Goal: Task Accomplishment & Management: Manage account settings

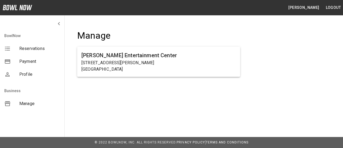
click at [28, 105] on span "Manage" at bounding box center [39, 103] width 41 height 6
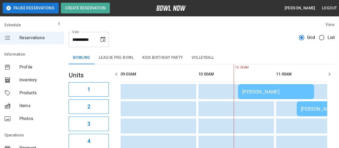
scroll to position [0, 78]
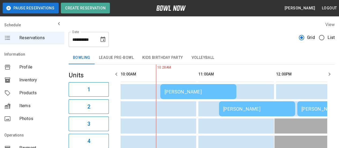
click at [330, 74] on icon "button" at bounding box center [329, 74] width 6 height 6
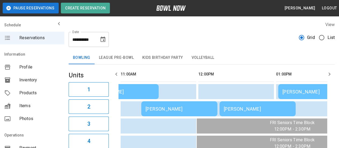
click at [330, 74] on icon "button" at bounding box center [329, 73] width 2 height 3
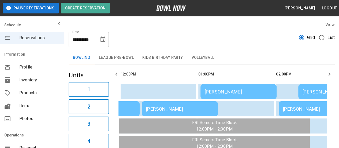
click at [330, 74] on icon "button" at bounding box center [329, 73] width 2 height 3
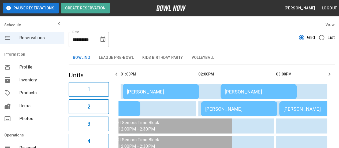
click at [328, 74] on icon "button" at bounding box center [329, 74] width 6 height 6
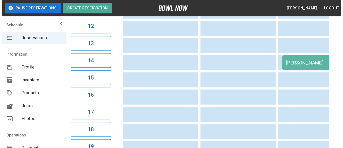
scroll to position [251, 0]
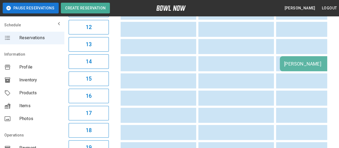
click at [313, 62] on div "Josh Clark" at bounding box center [317, 64] width 67 height 6
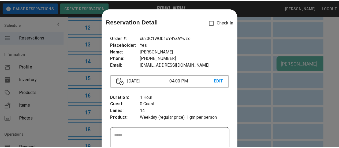
scroll to position [9, 0]
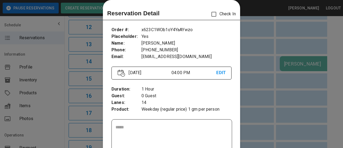
click at [297, 43] on div at bounding box center [171, 74] width 343 height 148
